Goal: Find specific page/section: Find specific page/section

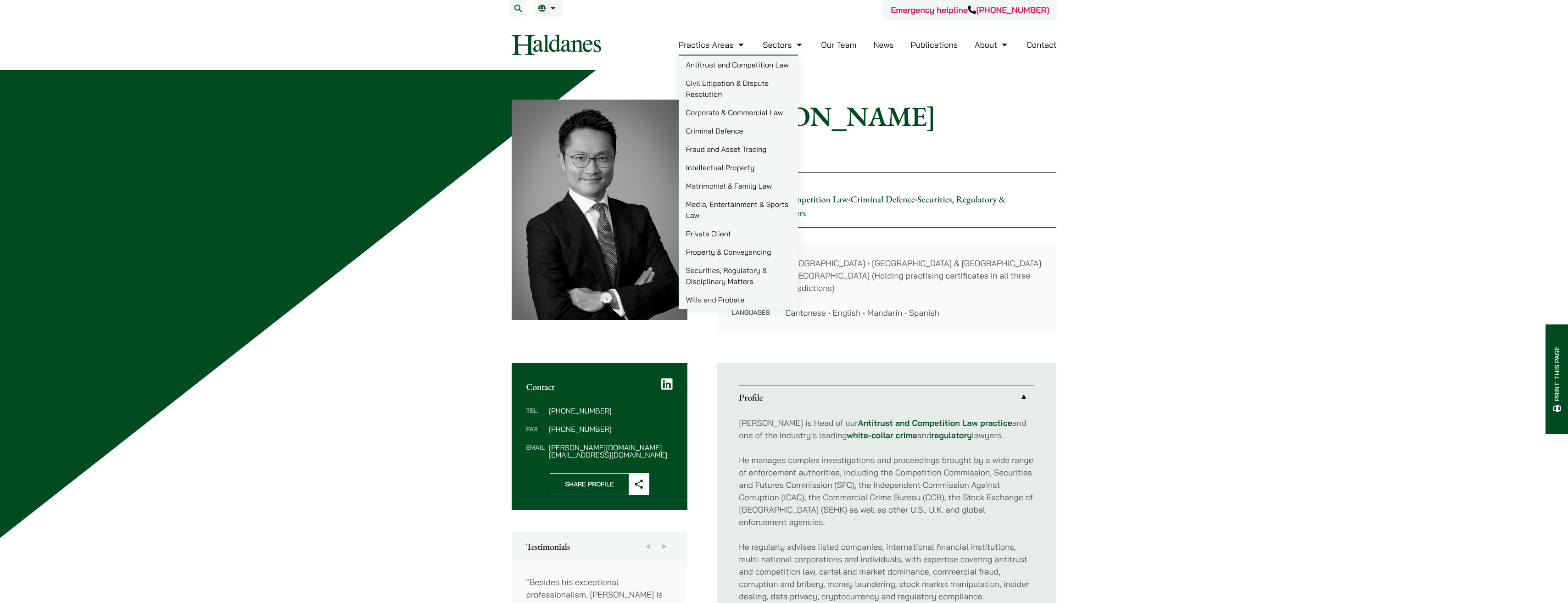
click at [852, 46] on link "Our Team" at bounding box center [839, 44] width 35 height 10
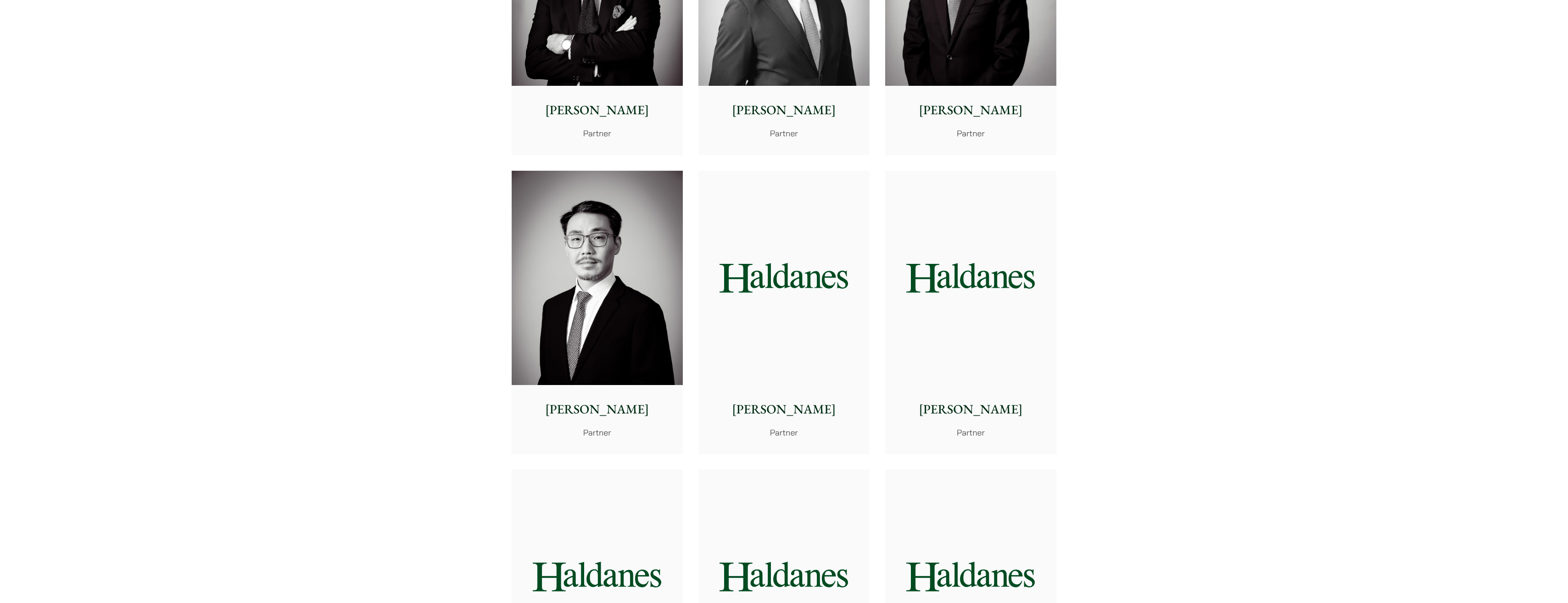
scroll to position [1514, 0]
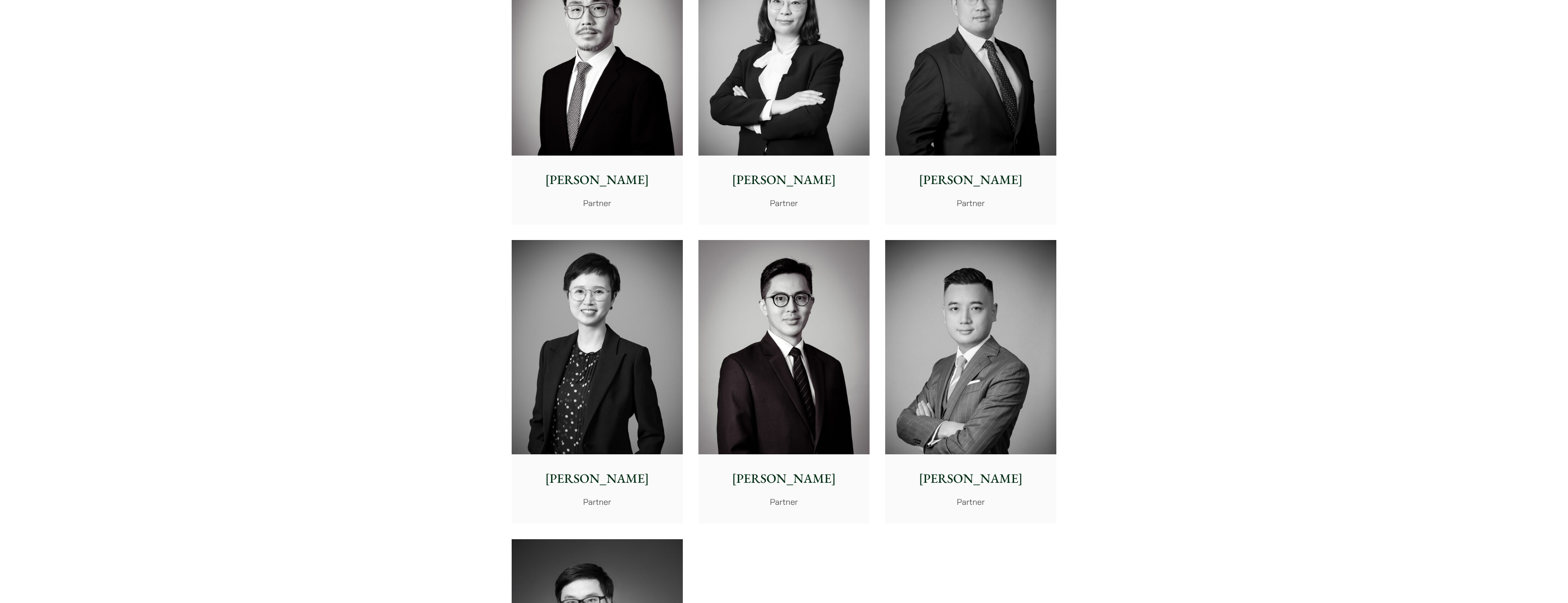
drag, startPoint x: 1300, startPoint y: 443, endPoint x: 1170, endPoint y: 434, distance: 130.3
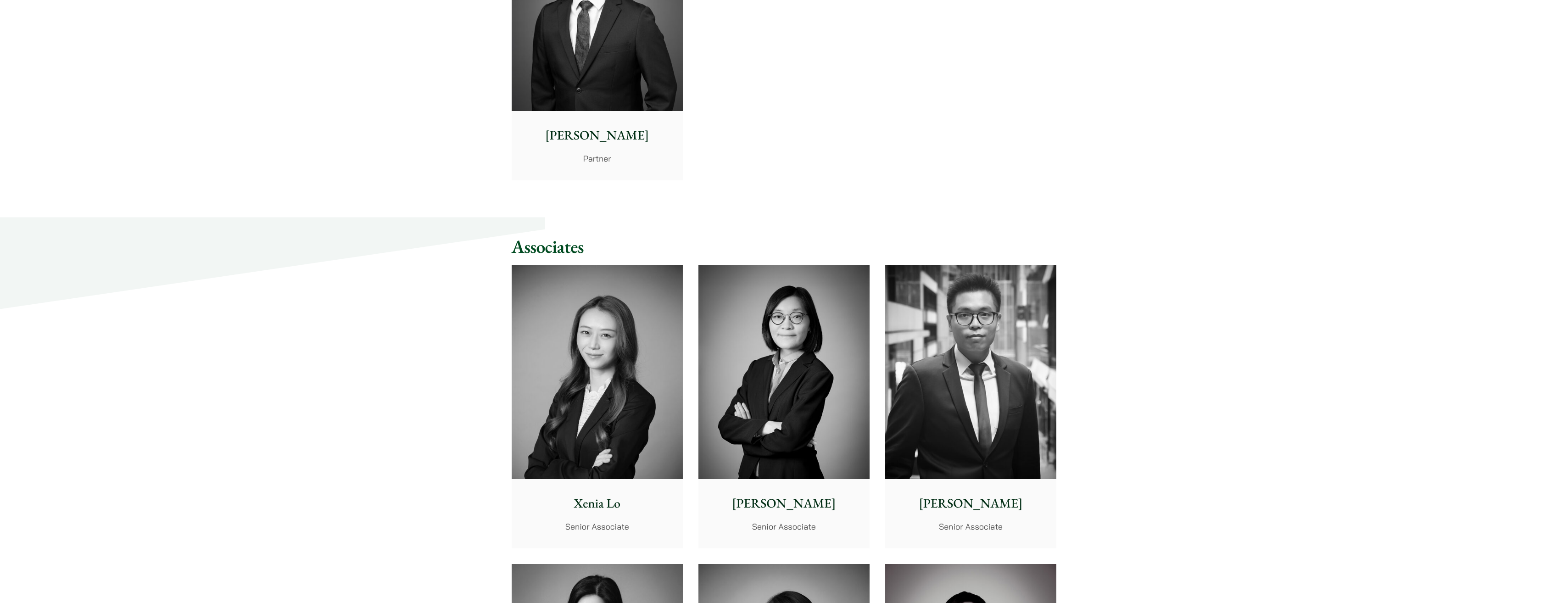
scroll to position [4220, 0]
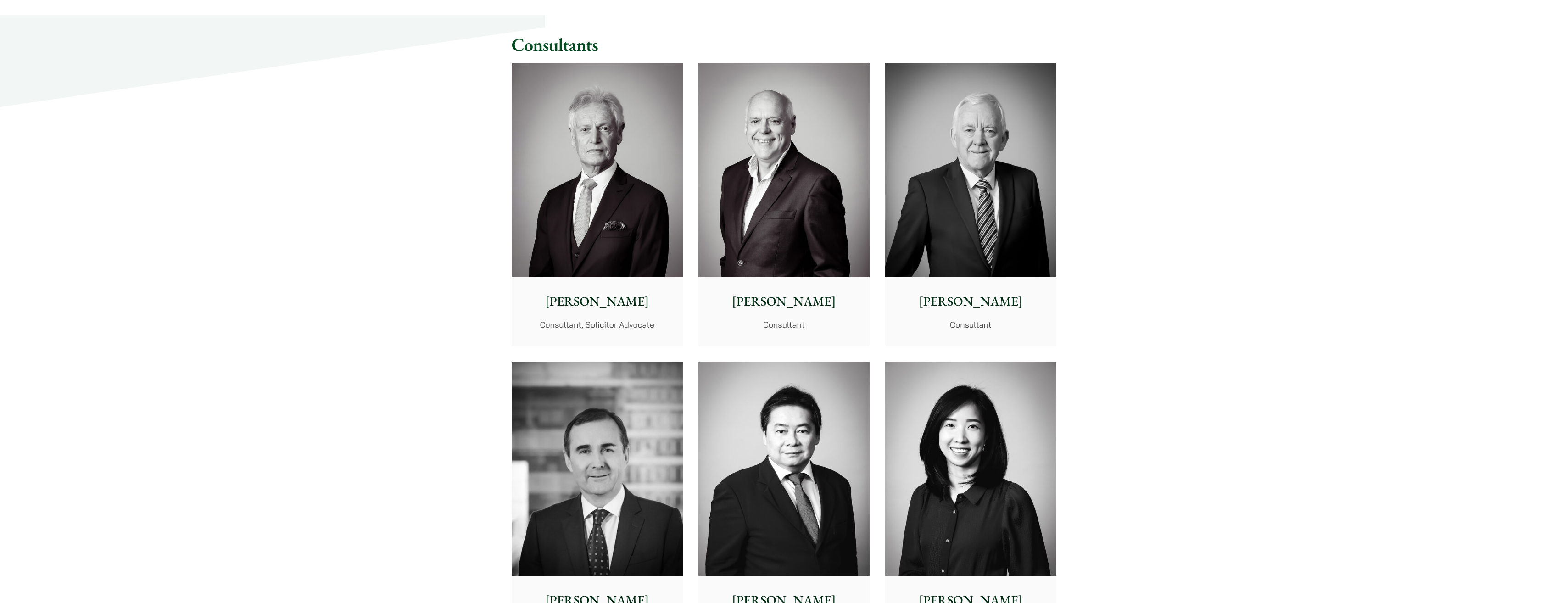
click at [1043, 184] on img at bounding box center [970, 170] width 171 height 214
